Goal: Task Accomplishment & Management: Complete application form

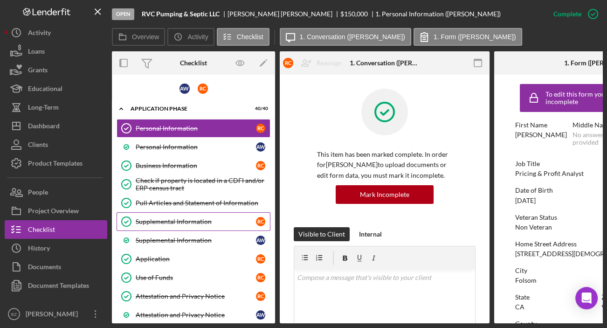
click at [184, 222] on div "Supplemental Information" at bounding box center [196, 221] width 120 height 7
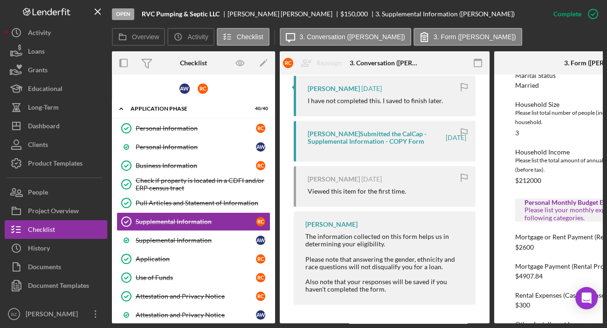
scroll to position [593, 0]
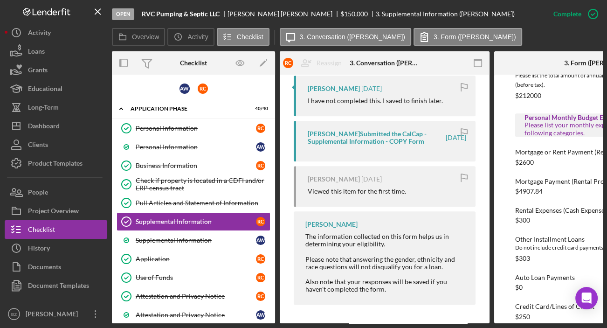
click at [546, 62] on div at bounding box center [529, 62] width 70 height 23
click at [413, 37] on icon at bounding box center [424, 36] width 23 height 23
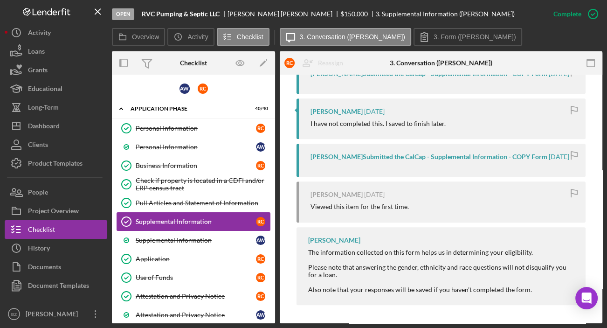
click at [196, 219] on div "Supplemental Information" at bounding box center [196, 221] width 120 height 7
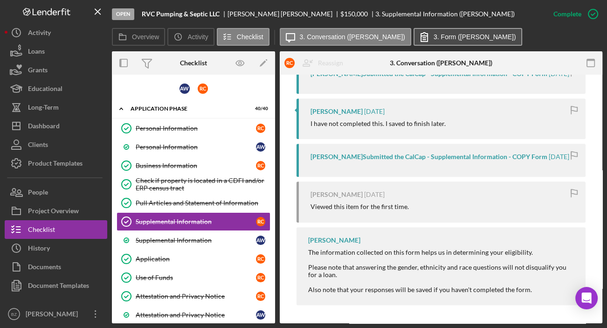
click at [440, 34] on label "3. Form ([PERSON_NAME])" at bounding box center [475, 36] width 83 height 7
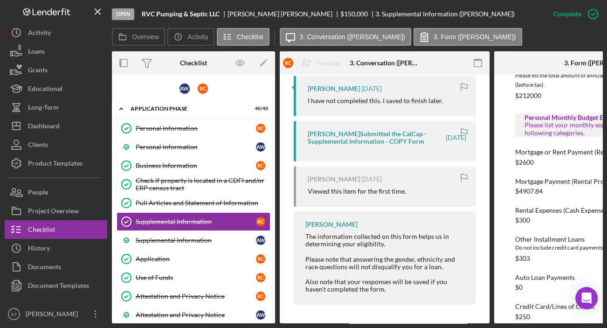
drag, startPoint x: 555, startPoint y: 56, endPoint x: 510, endPoint y: 56, distance: 45.2
click at [510, 56] on div at bounding box center [529, 62] width 70 height 23
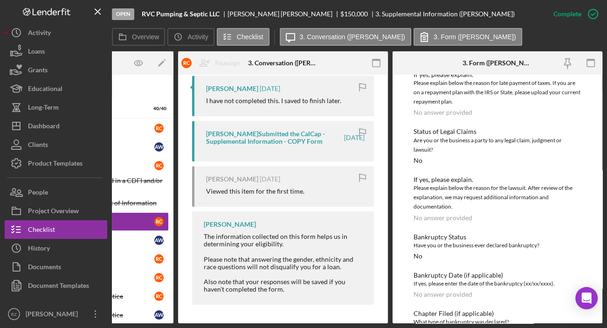
scroll to position [1461, 0]
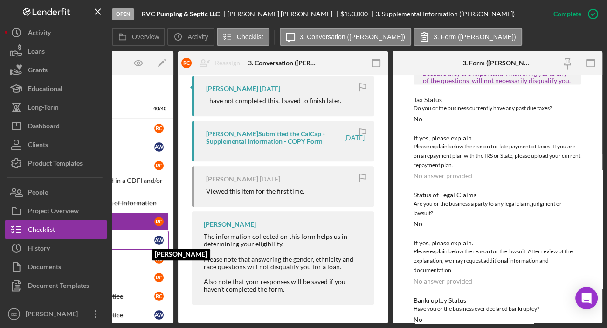
click at [159, 237] on div "A W" at bounding box center [158, 240] width 9 height 9
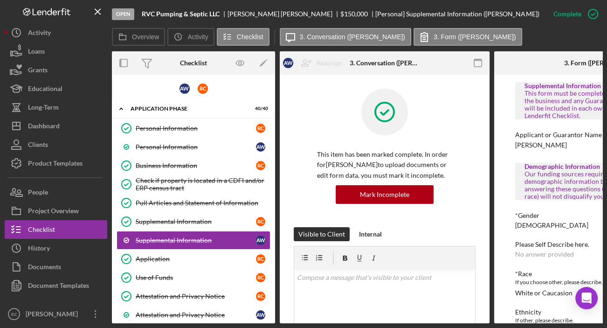
scroll to position [127, 0]
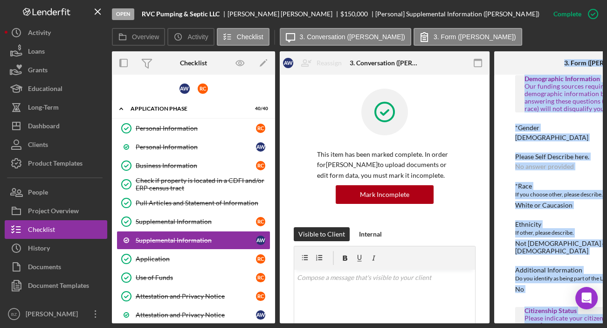
drag, startPoint x: 454, startPoint y: 324, endPoint x: 538, endPoint y: 323, distance: 84.0
click at [538, 323] on div "Open RVC Pumping & Septic LLC [PERSON_NAME] $150,000 $150,000 [Personal] Supple…" at bounding box center [303, 164] width 607 height 328
click at [505, 326] on div "Open RVC Pumping & Septic LLC [PERSON_NAME] $150,000 $150,000 [Personal] Supple…" at bounding box center [303, 164] width 607 height 328
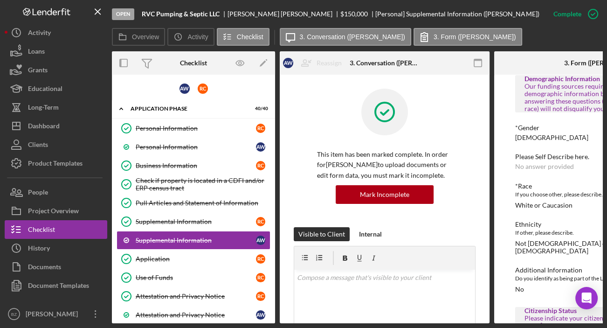
drag, startPoint x: 505, startPoint y: 326, endPoint x: 559, endPoint y: 323, distance: 54.2
click at [559, 323] on div "Open RVC Pumping & Septic LLC [PERSON_NAME] $150,000 $150,000 [Personal] Supple…" at bounding box center [303, 164] width 607 height 328
click at [556, 323] on div "Open RVC Pumping & Septic LLC [PERSON_NAME] $150,000 $150,000 [Personal] Supple…" at bounding box center [303, 164] width 607 height 328
drag, startPoint x: 504, startPoint y: 324, endPoint x: 538, endPoint y: 324, distance: 34.5
click at [538, 324] on div "Open RVC Pumping & Septic LLC [PERSON_NAME] $150,000 $150,000 [Personal] Supple…" at bounding box center [303, 164] width 607 height 328
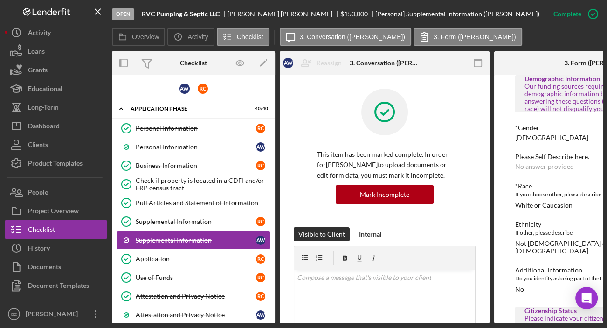
click at [537, 266] on div "Additional Information" at bounding box center [599, 269] width 168 height 7
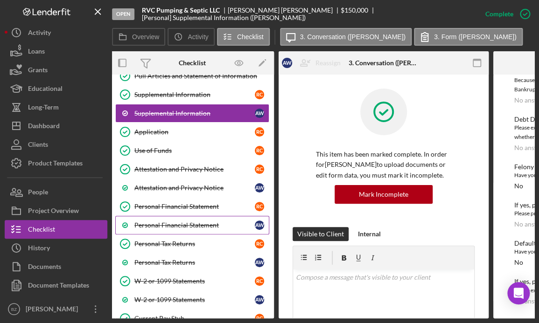
scroll to position [0, 0]
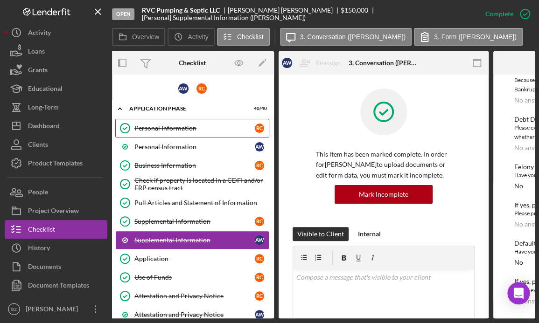
click at [159, 128] on div "Personal Information" at bounding box center [194, 128] width 120 height 7
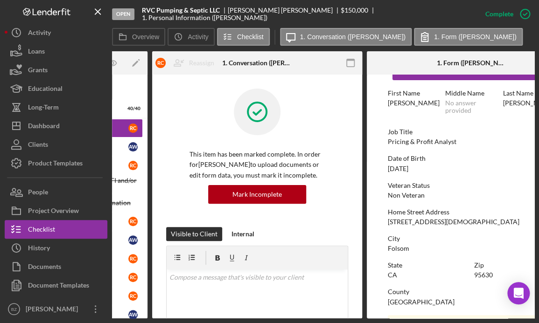
scroll to position [201, 0]
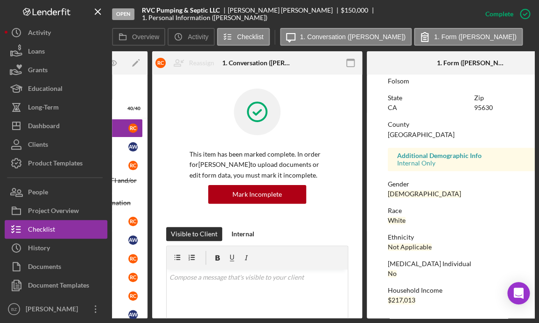
drag, startPoint x: 251, startPoint y: 320, endPoint x: 165, endPoint y: 321, distance: 85.8
click at [165, 321] on div "Open RVC Pumping & Septic LLC [PERSON_NAME] $150,000 $150,000 1. Personal Infor…" at bounding box center [269, 161] width 539 height 323
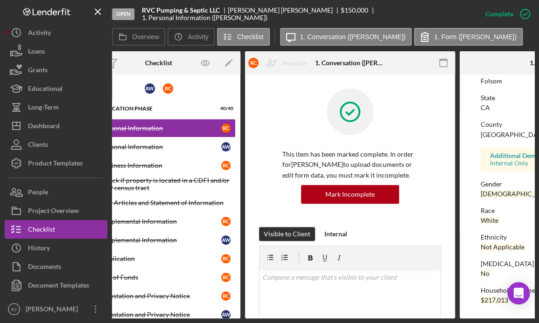
scroll to position [0, 0]
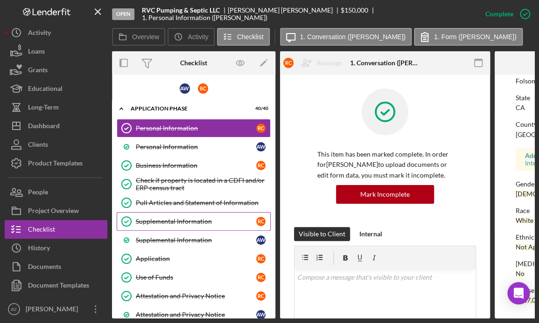
click at [171, 218] on div "Supplemental Information" at bounding box center [196, 221] width 120 height 7
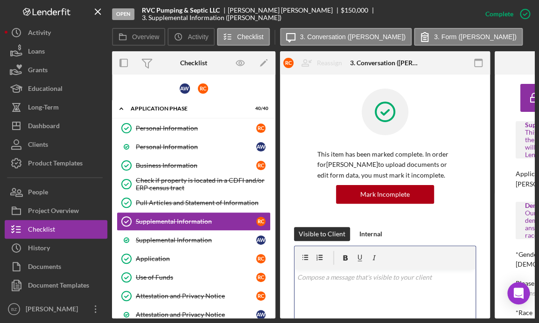
drag, startPoint x: 383, startPoint y: 314, endPoint x: 475, endPoint y: 313, distance: 92.3
drag, startPoint x: 412, startPoint y: 318, endPoint x: 487, endPoint y: 317, distance: 75.6
click at [487, 317] on div "Open RVC Pumping & Septic LLC [PERSON_NAME] $150,000 $150,000 3. Supplemental I…" at bounding box center [269, 161] width 539 height 323
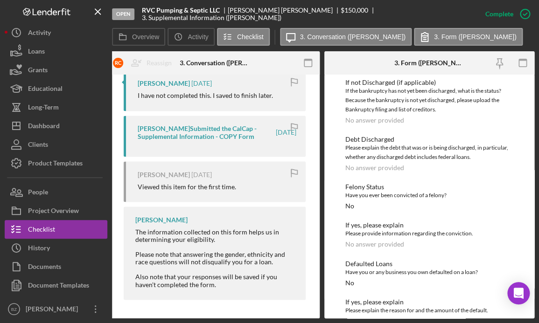
scroll to position [1932, 0]
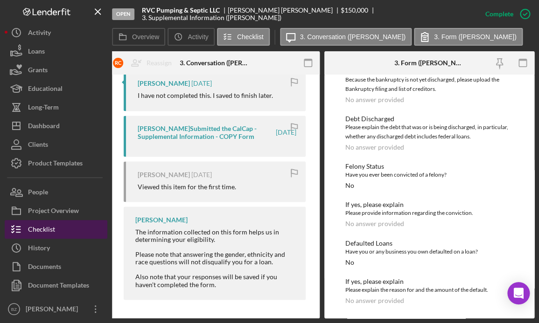
click at [41, 231] on div "Checklist" at bounding box center [41, 230] width 27 height 21
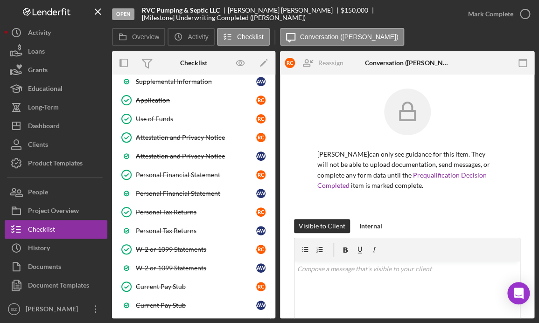
scroll to position [155, 0]
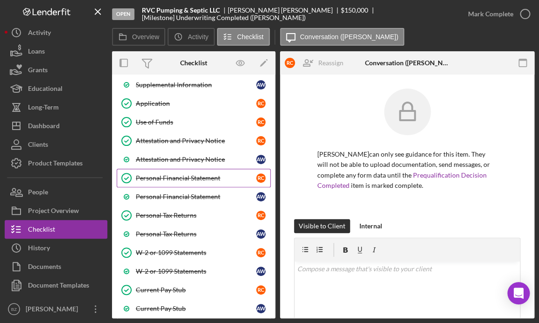
click at [181, 175] on div "Personal Financial Statement" at bounding box center [196, 177] width 120 height 7
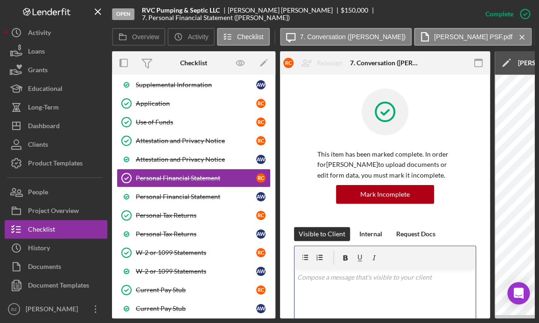
click at [355, 315] on div "v Color teal Color pink Remove color Add row above Add row below Add column bef…" at bounding box center [384, 311] width 181 height 82
click at [162, 196] on div "Personal Financial Statement" at bounding box center [196, 196] width 120 height 7
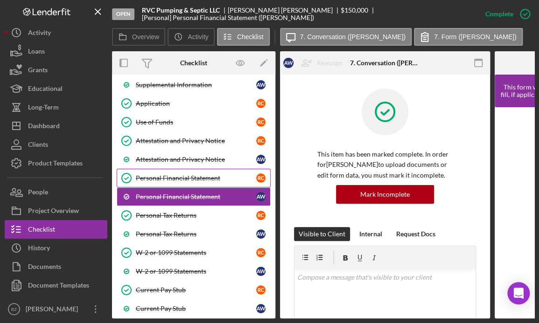
click at [187, 175] on div "Personal Financial Statement" at bounding box center [196, 177] width 120 height 7
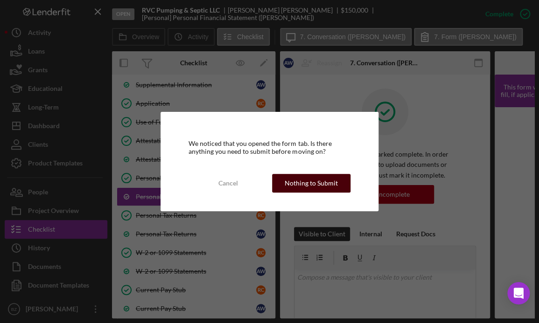
click at [309, 182] on div "Nothing to Submit" at bounding box center [310, 183] width 53 height 19
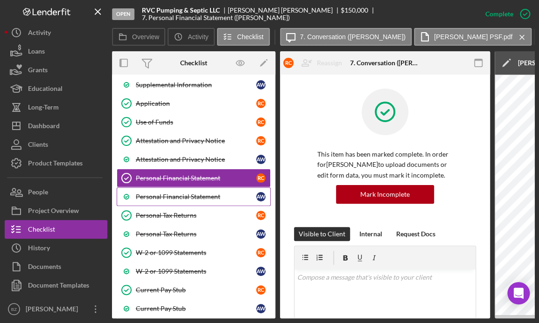
click at [173, 194] on div "Personal Financial Statement" at bounding box center [196, 196] width 120 height 7
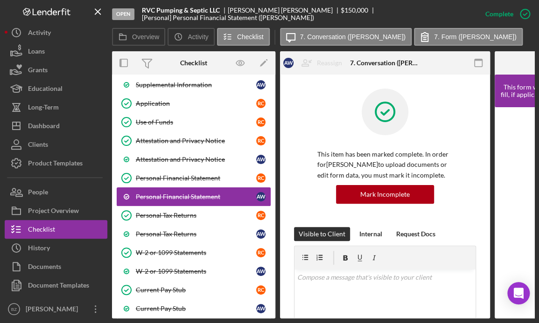
click at [173, 194] on div "Personal Financial Statement" at bounding box center [196, 196] width 120 height 7
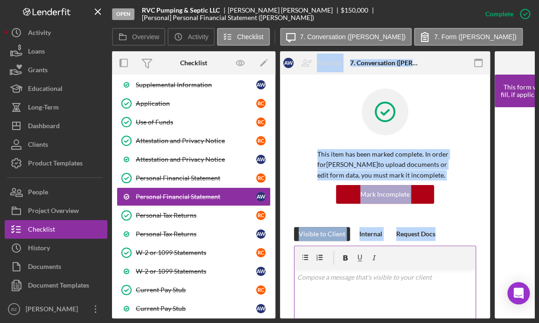
drag, startPoint x: 253, startPoint y: 321, endPoint x: 406, endPoint y: 313, distance: 153.2
click at [406, 313] on div "Open RVC Pumping & Septic LLC [PERSON_NAME] $150,000 $150,000 [Personal] Person…" at bounding box center [269, 161] width 539 height 323
click at [406, 313] on div "v Color teal Color pink Remove color Add row above Add row below Add column bef…" at bounding box center [384, 311] width 181 height 82
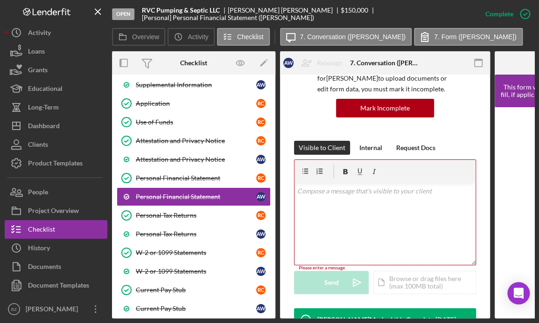
scroll to position [125, 0]
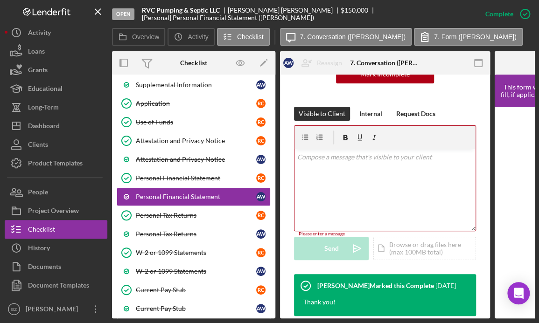
drag, startPoint x: 407, startPoint y: 319, endPoint x: 456, endPoint y: 311, distance: 49.6
click at [456, 311] on div "Open RVC Pumping & Septic LLC [PERSON_NAME] $150,000 $150,000 [Personal] Person…" at bounding box center [269, 161] width 539 height 323
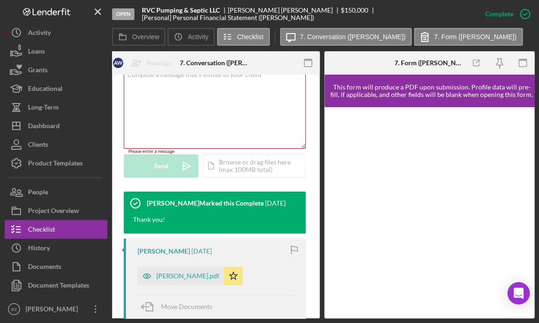
scroll to position [294, 0]
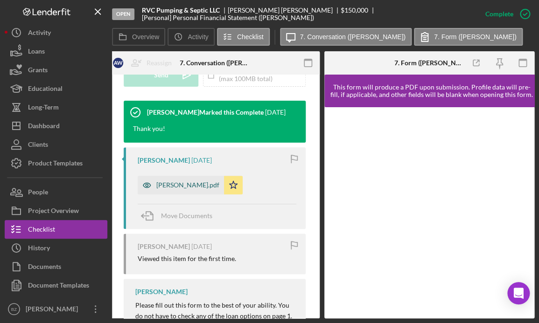
click at [163, 189] on div "[PERSON_NAME].pdf" at bounding box center [187, 184] width 63 height 7
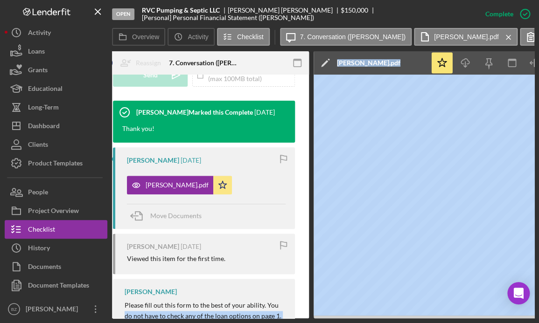
scroll to position [0, 0]
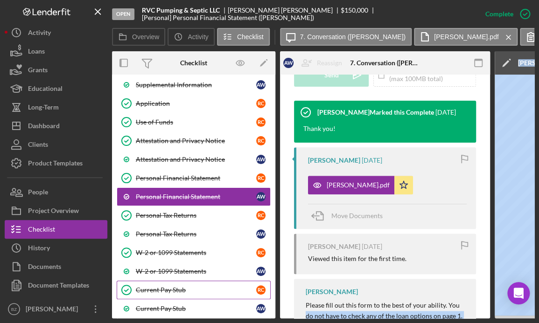
click at [162, 286] on div "Current Pay Stub" at bounding box center [196, 289] width 120 height 7
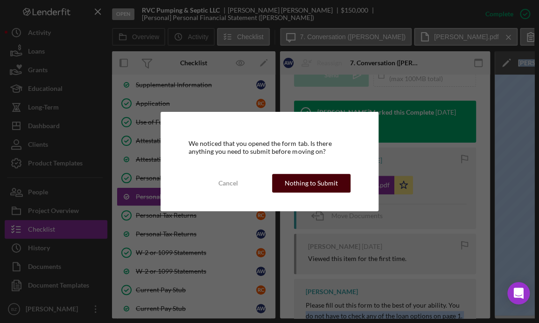
click at [292, 180] on div "Nothing to Submit" at bounding box center [310, 183] width 53 height 19
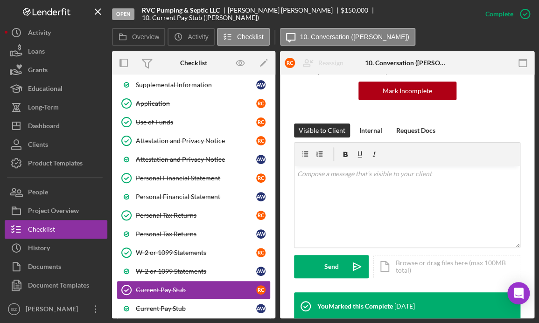
scroll to position [61, 0]
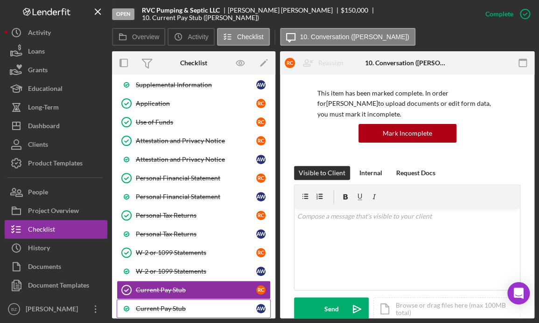
click at [185, 306] on div "Current Pay Stub" at bounding box center [196, 308] width 120 height 7
